Goal: Use online tool/utility: Use online tool/utility

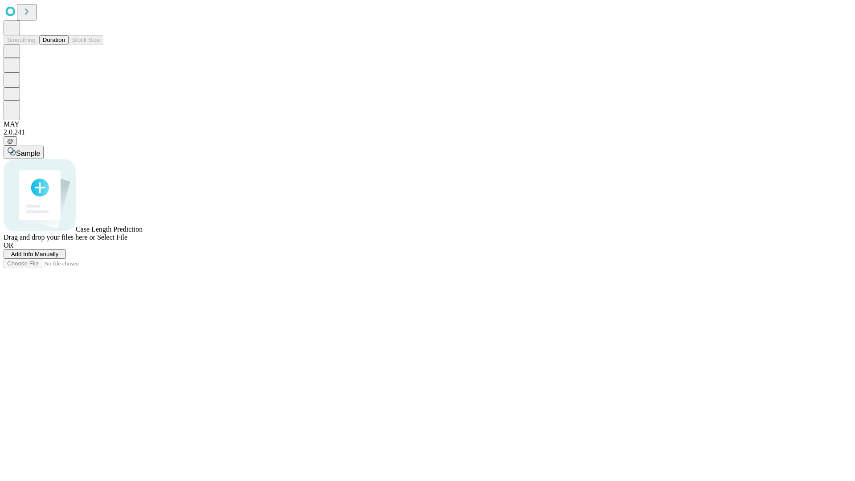
click at [65, 45] on button "Duration" at bounding box center [53, 39] width 29 height 9
click at [127, 241] on span "Select File" at bounding box center [112, 237] width 30 height 8
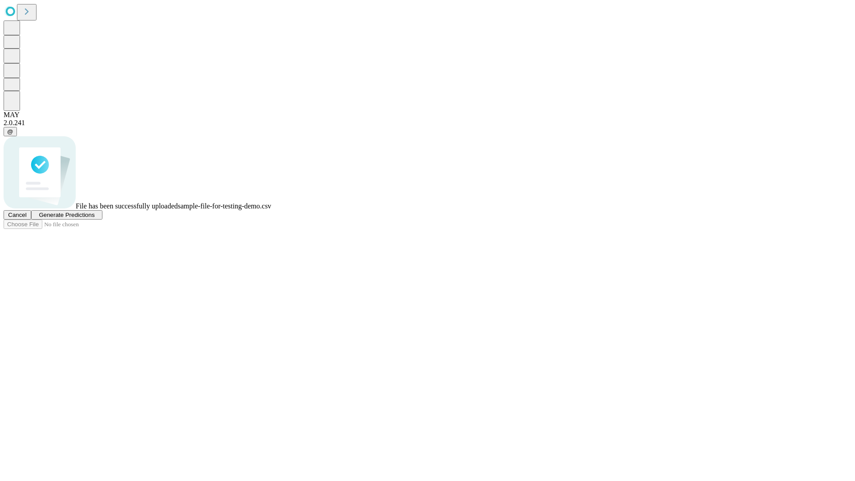
click at [94, 218] on span "Generate Predictions" at bounding box center [67, 215] width 56 height 7
